Goal: Download file/media

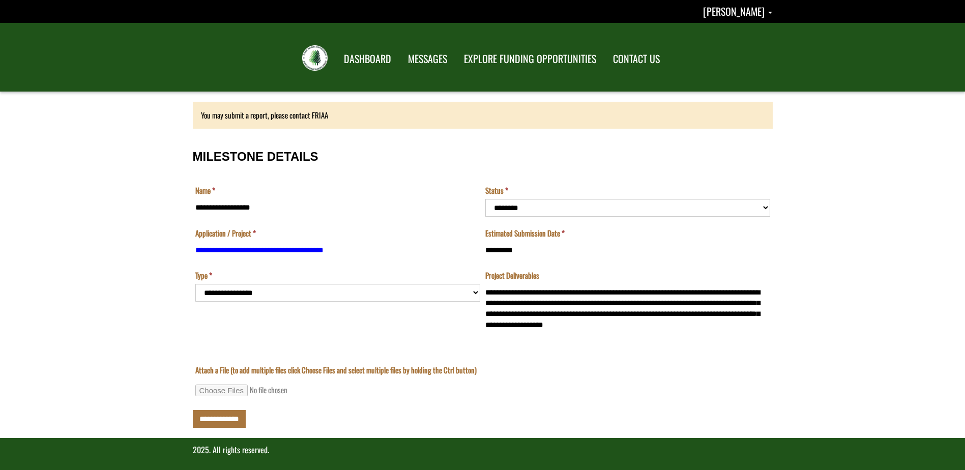
scroll to position [4, 0]
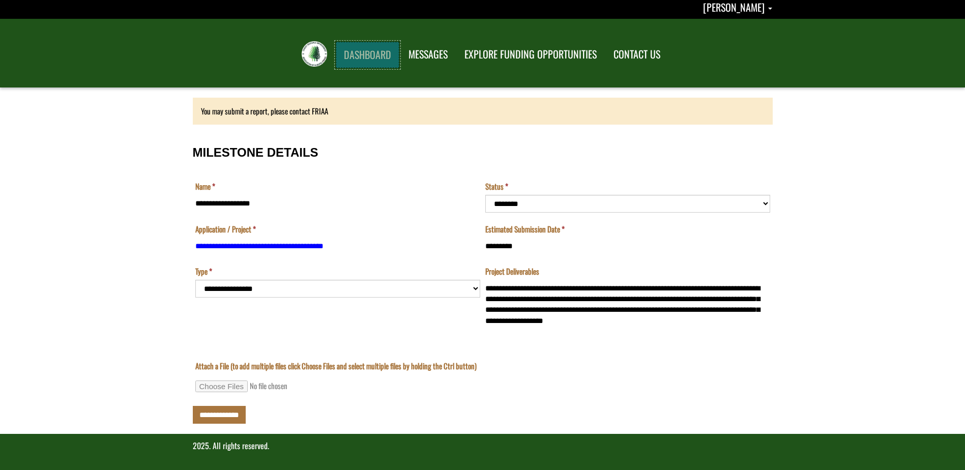
click at [371, 53] on link "DASHBOARD" at bounding box center [368, 55] width 64 height 26
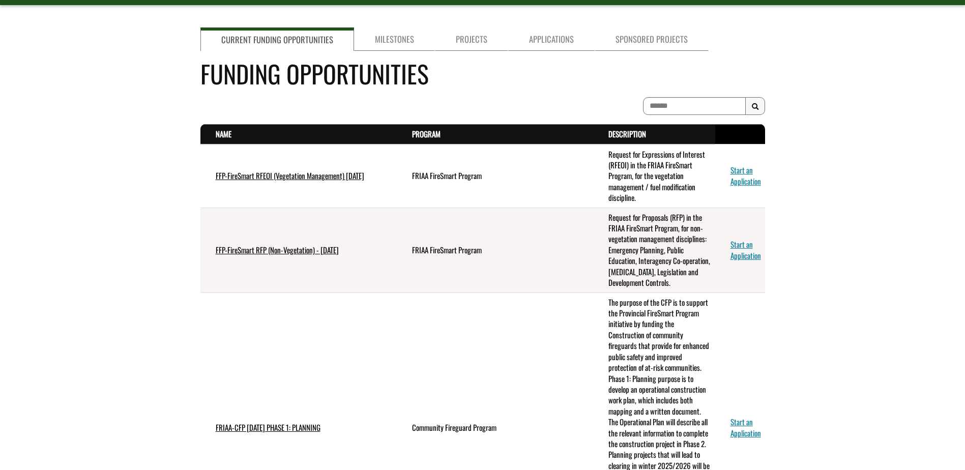
scroll to position [51, 0]
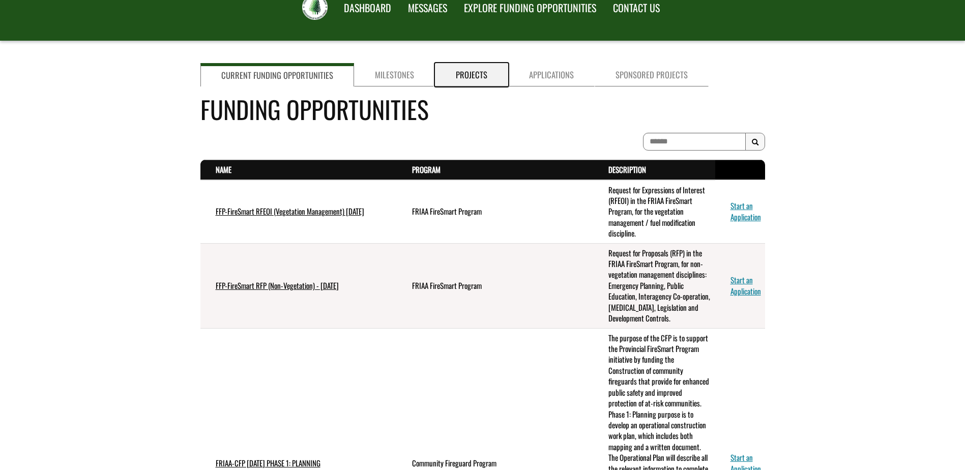
click at [467, 74] on link "Projects" at bounding box center [471, 74] width 73 height 23
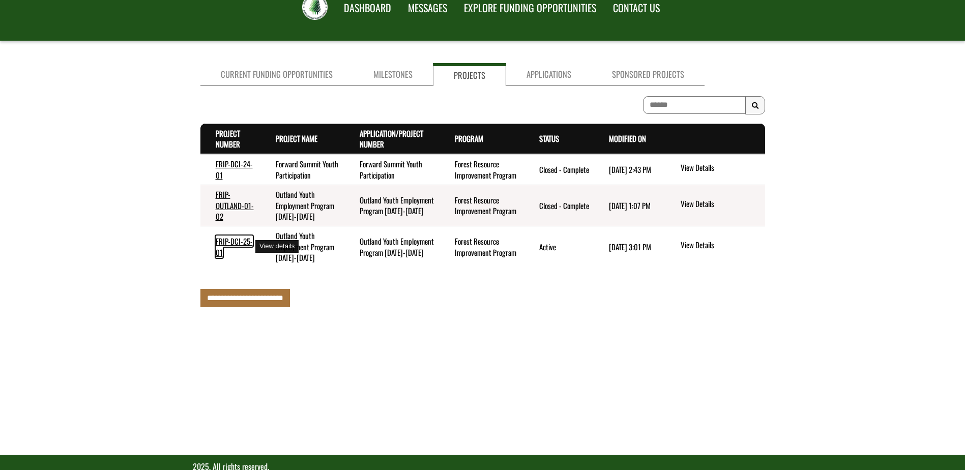
click at [224, 243] on link "FRIP-DCI-25-01" at bounding box center [234, 246] width 37 height 22
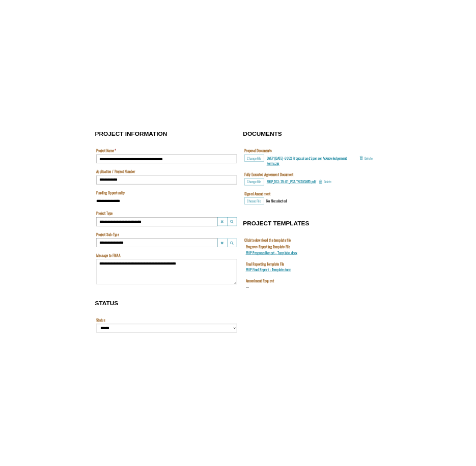
scroll to position [356, 0]
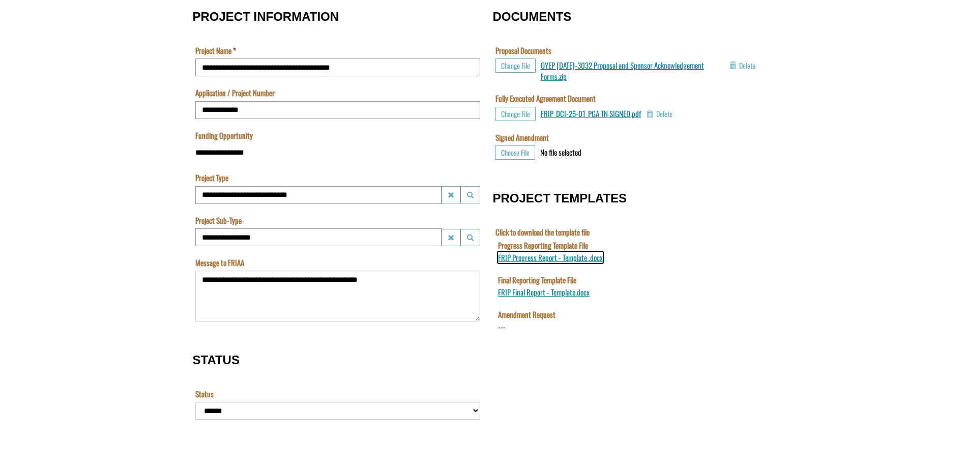
click at [572, 257] on span "FRIP Progress Report - Template .docx" at bounding box center [549, 257] width 105 height 11
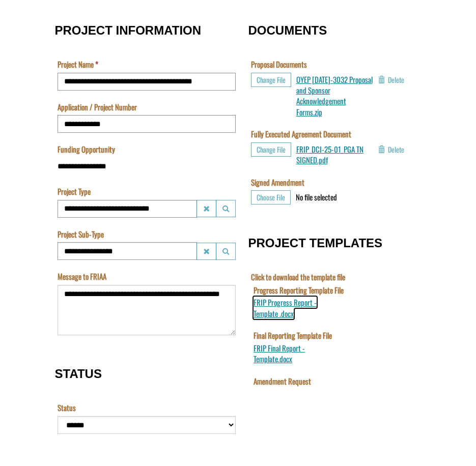
scroll to position [305, 0]
